Goal: Information Seeking & Learning: Learn about a topic

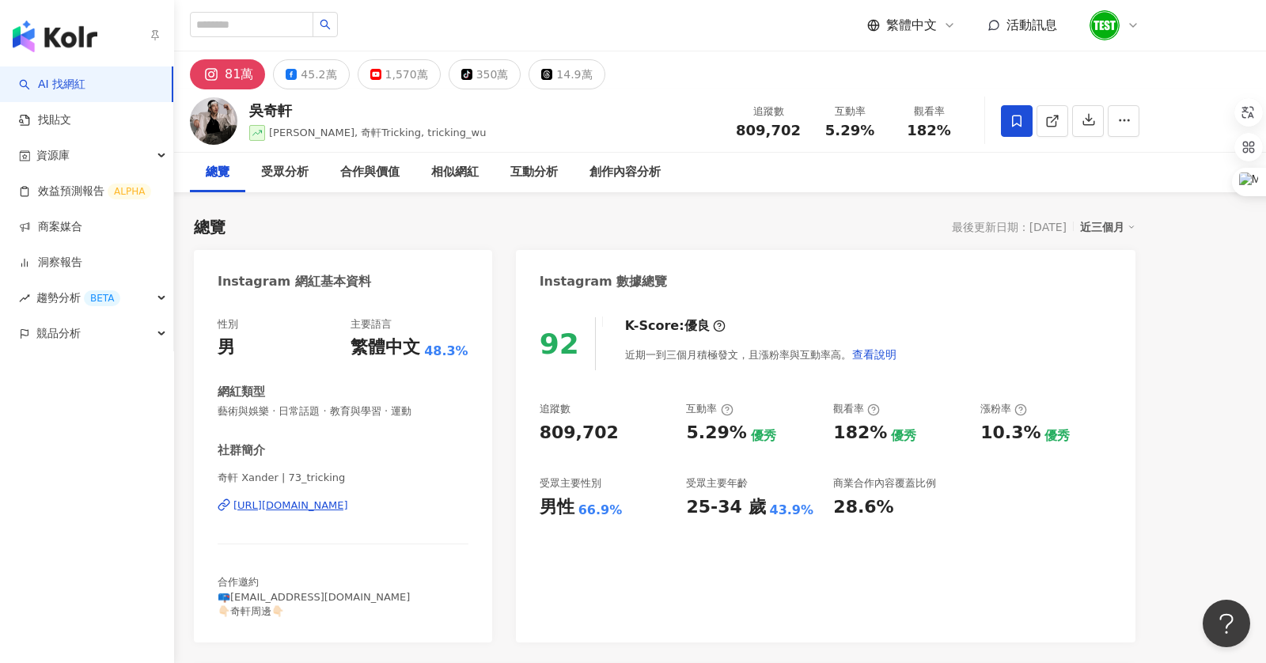
click at [44, 26] on img "button" at bounding box center [55, 37] width 85 height 32
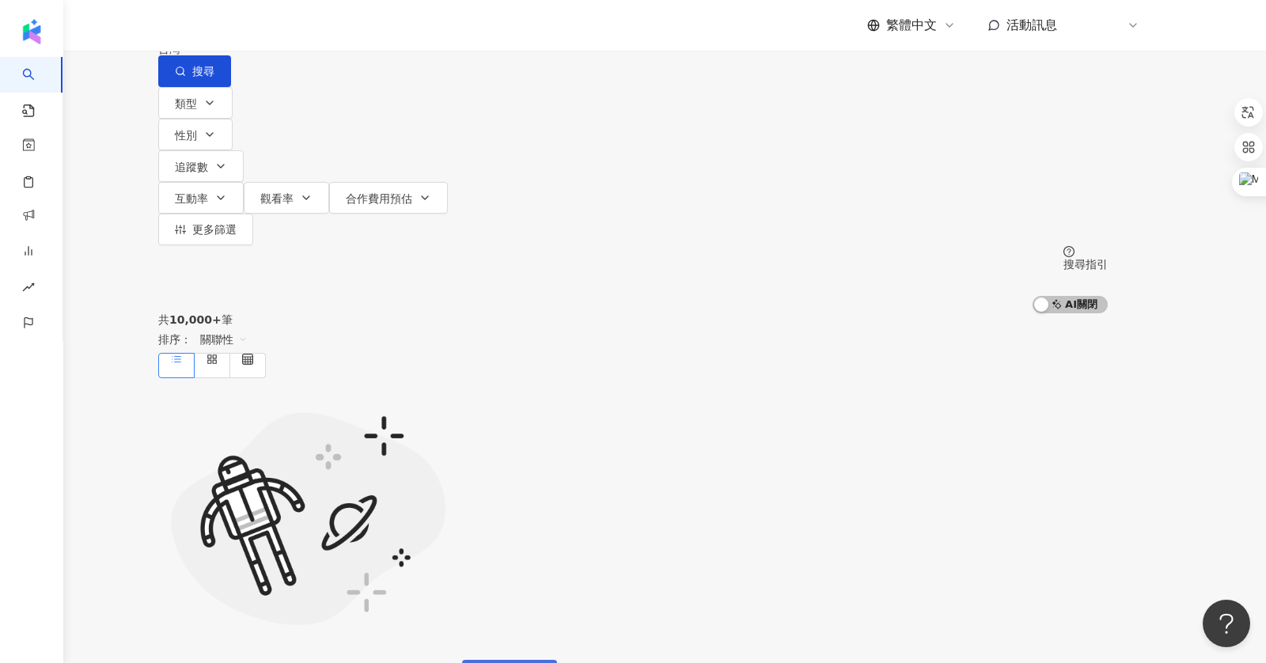
click at [557, 660] on button "重新整理" at bounding box center [509, 676] width 95 height 32
